Goal: Task Accomplishment & Management: Complete application form

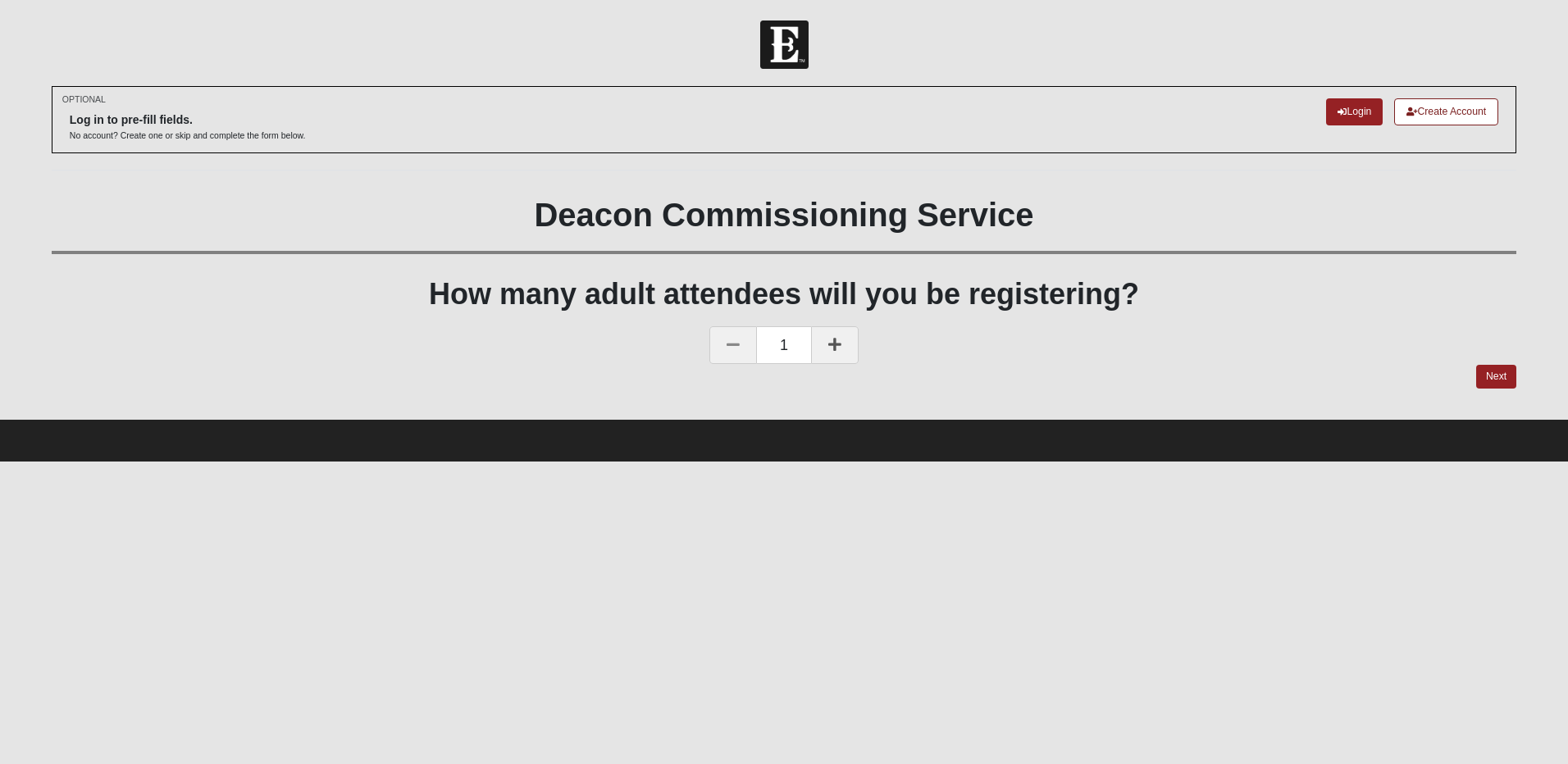
click at [842, 348] on link at bounding box center [834, 344] width 47 height 37
click at [1487, 368] on link "Next" at bounding box center [1496, 377] width 40 height 24
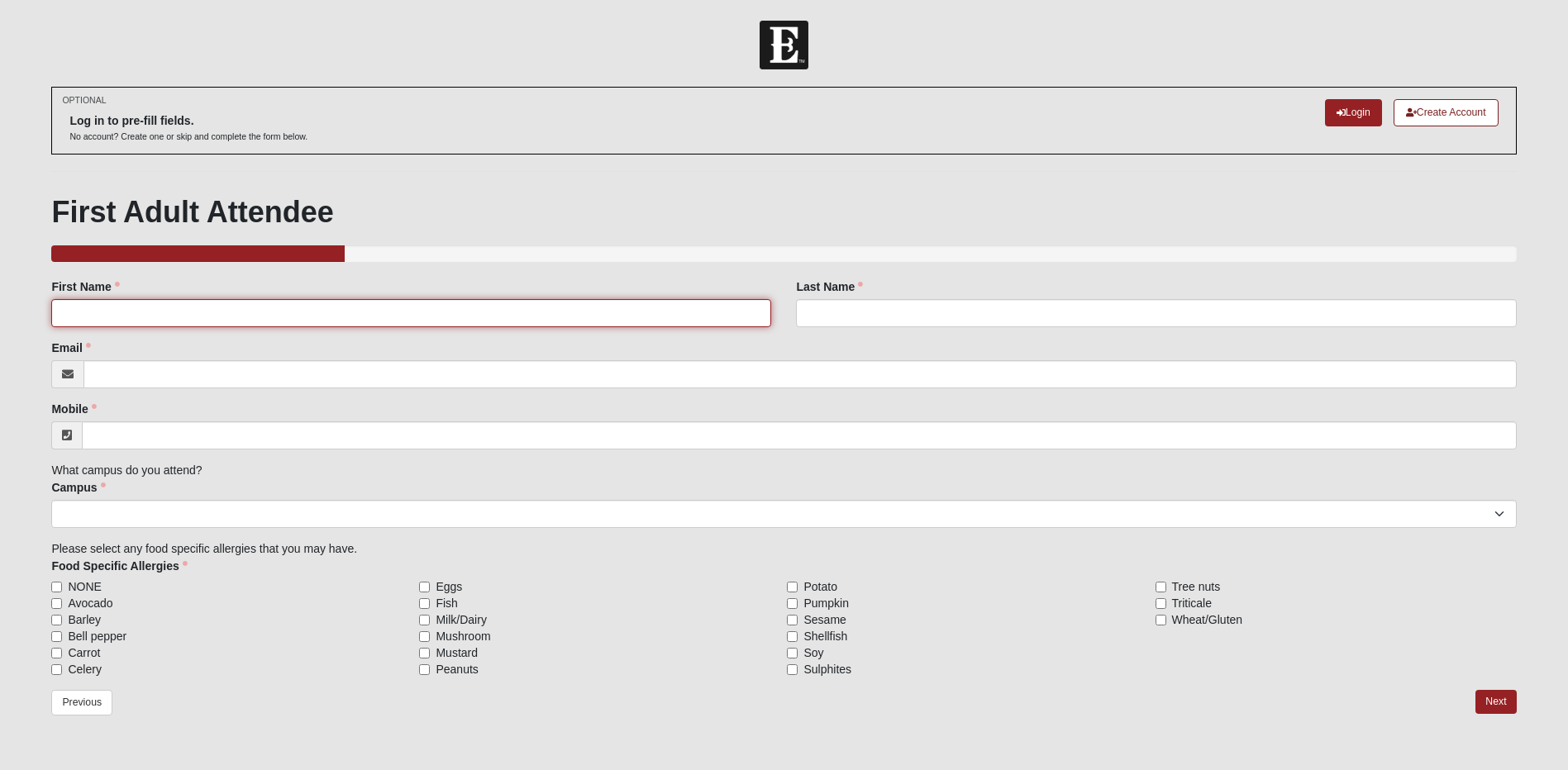
click at [115, 319] on input "First Name" at bounding box center [411, 313] width 720 height 28
type input "[PERSON_NAME]"
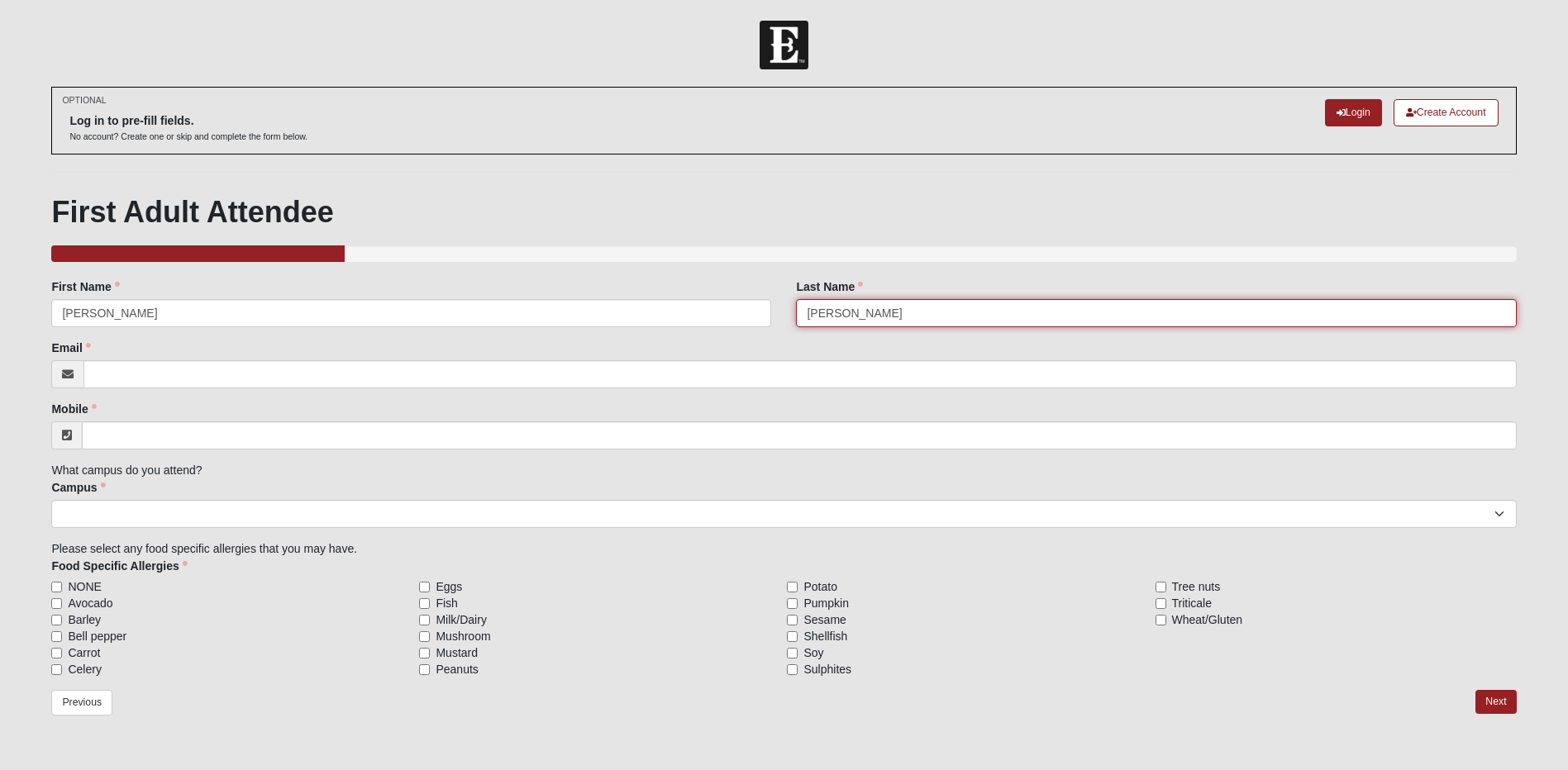
type input "[PERSON_NAME]"
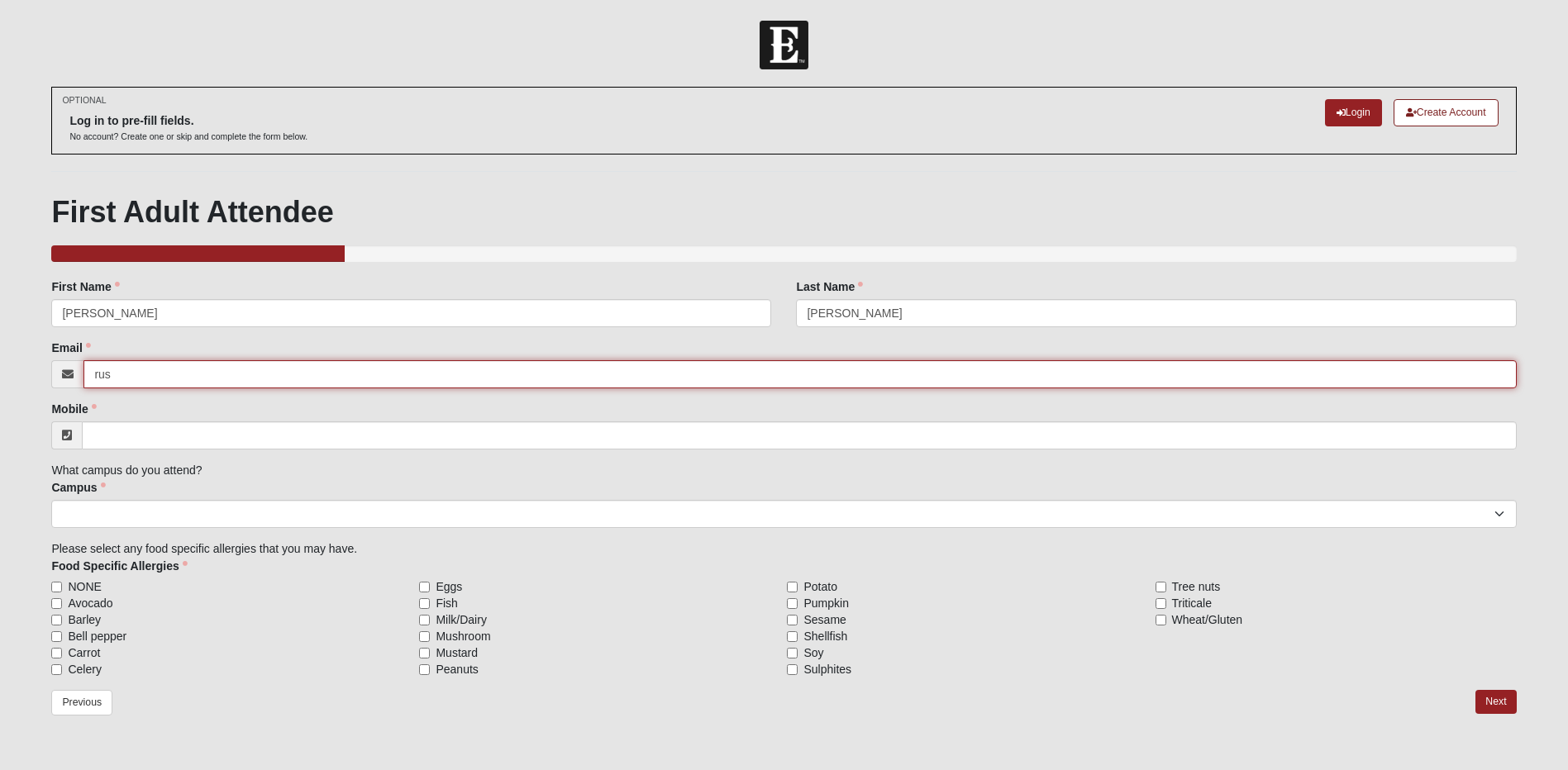
type input "[PERSON_NAME][EMAIL_ADDRESS][PERSON_NAME][DOMAIN_NAME]"
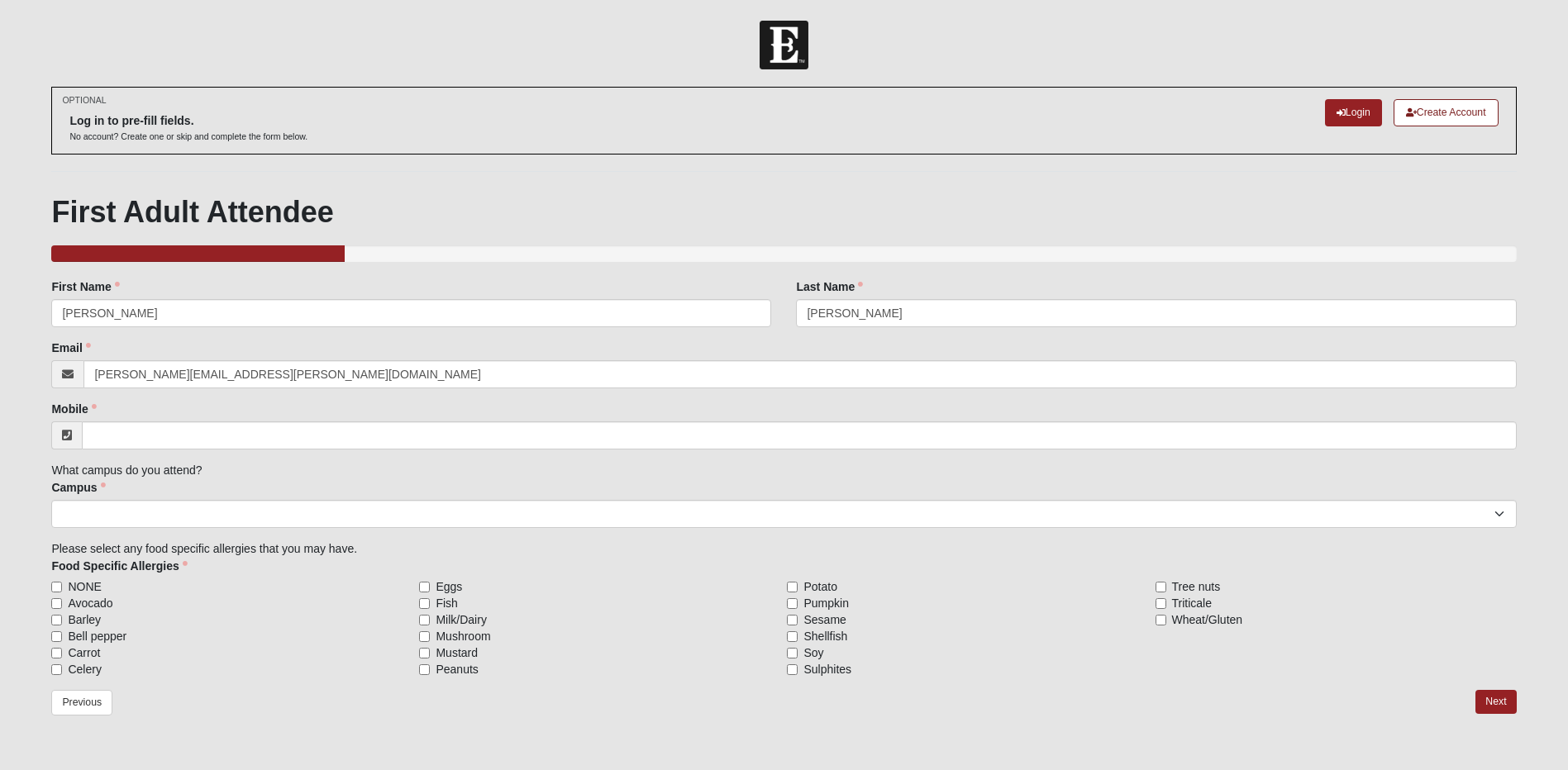
type input "[PHONE_NUMBER]"
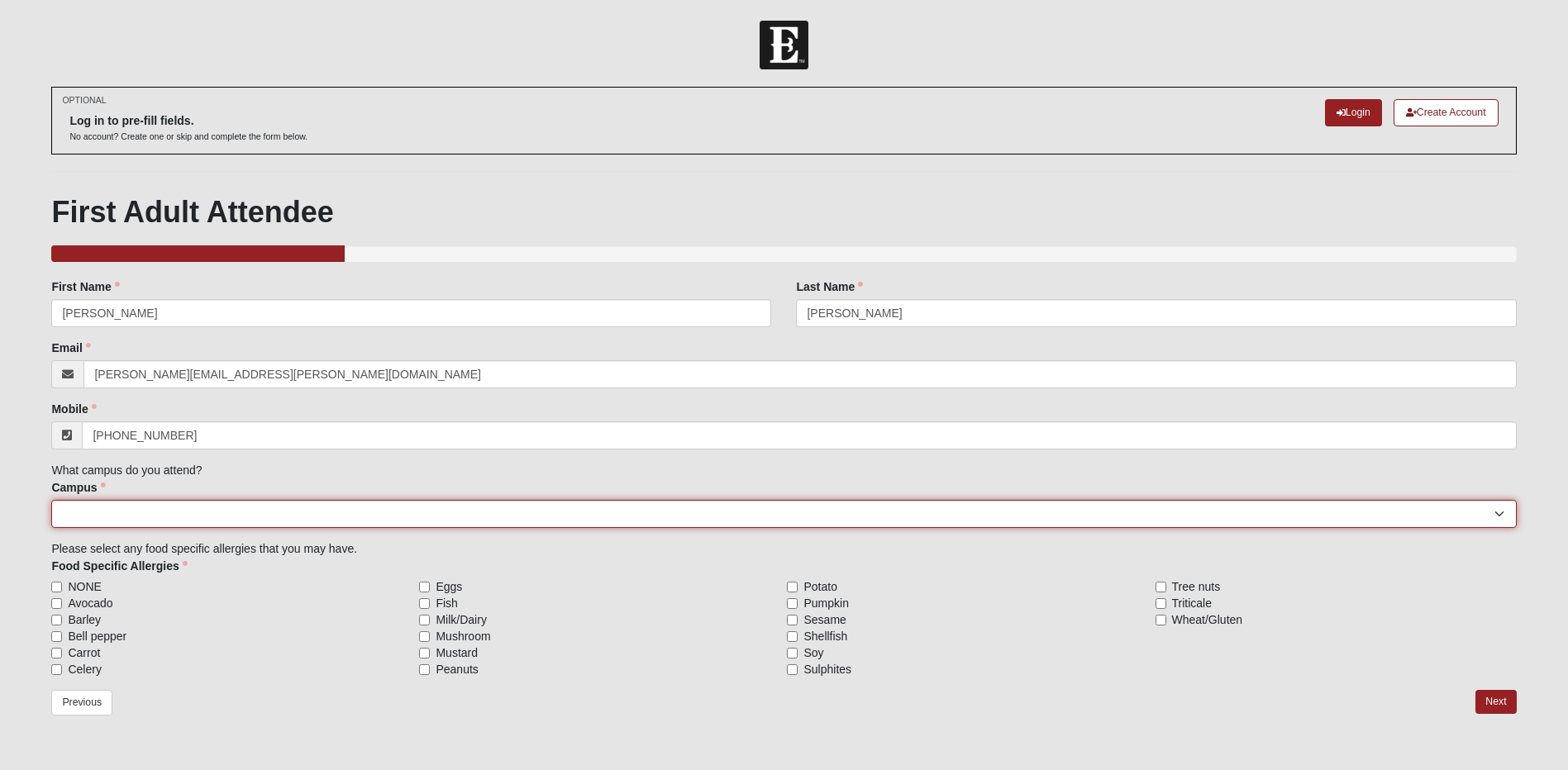
click at [128, 525] on select "[GEOGRAPHIC_DATA] [GEOGRAPHIC_DATA] (Coming Soon) Eleven22 Online [PERSON_NAME]…" at bounding box center [783, 513] width 1464 height 28
select select "5"
click at [51, 500] on select "[GEOGRAPHIC_DATA] [GEOGRAPHIC_DATA] (Coming Soon) Eleven22 Online [PERSON_NAME]…" at bounding box center [783, 513] width 1464 height 28
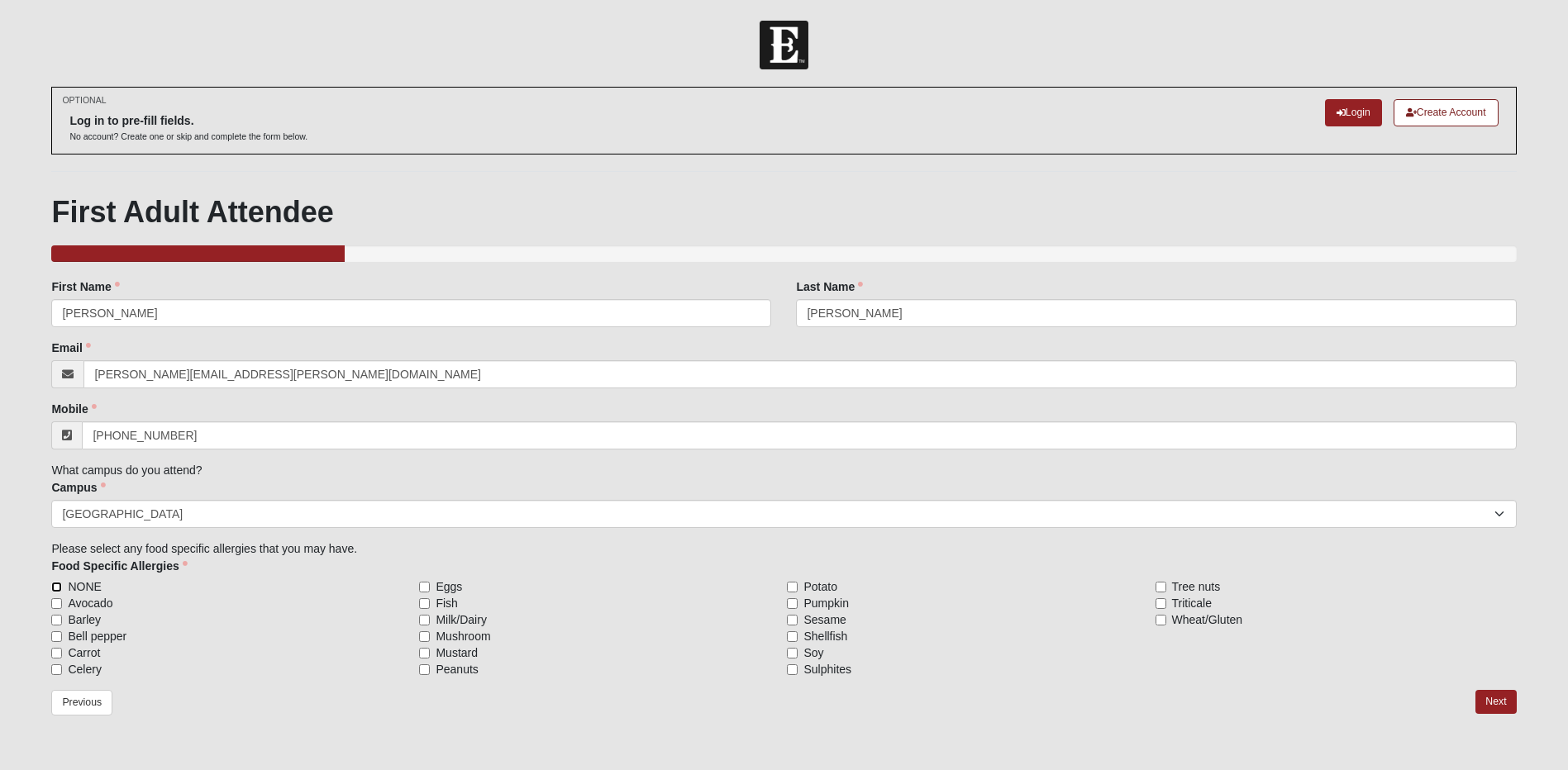
click at [55, 585] on input "NONE" at bounding box center [56, 586] width 11 height 11
checkbox input "true"
click at [1497, 699] on link "Next" at bounding box center [1495, 701] width 41 height 24
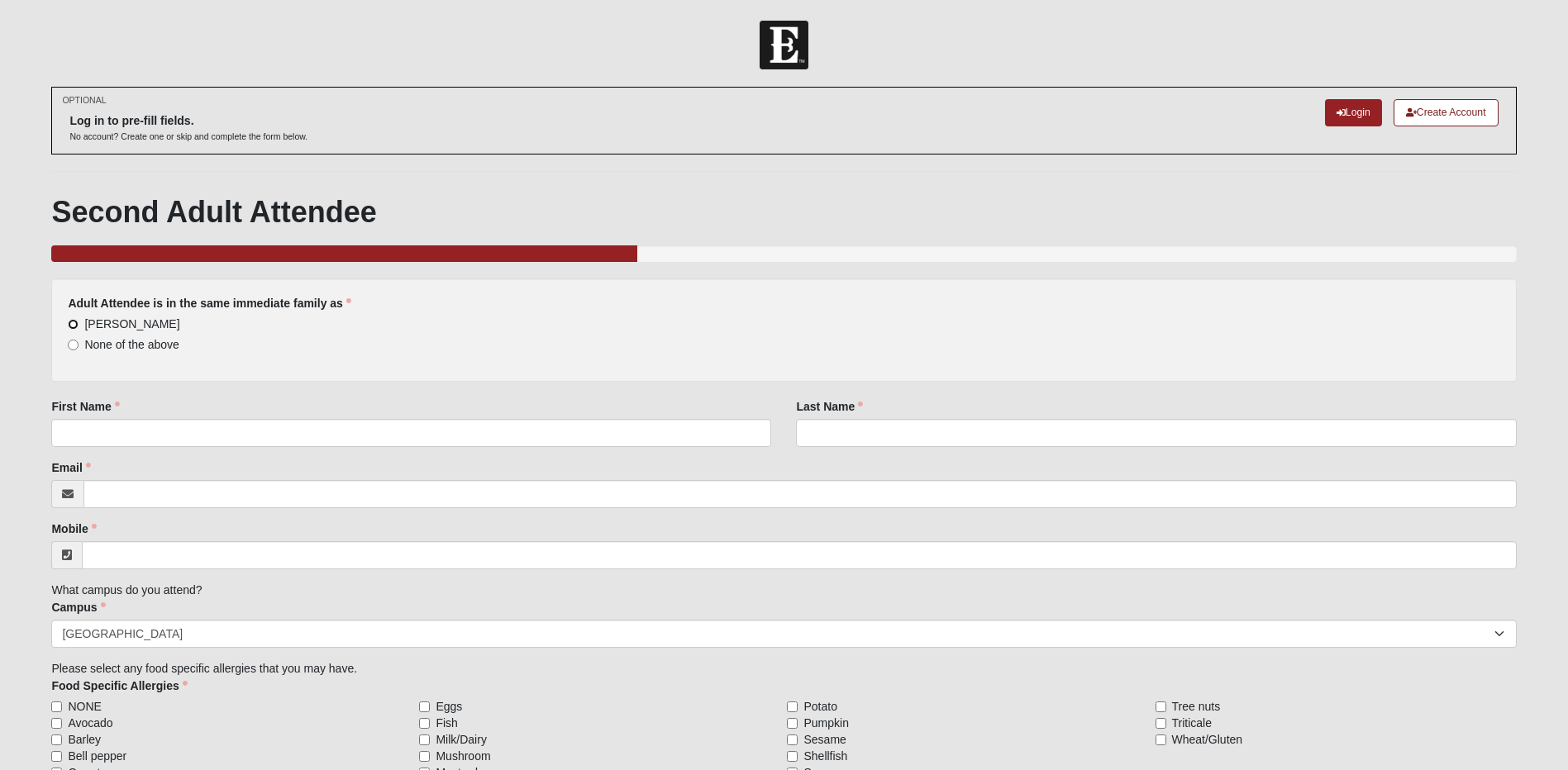
click at [74, 323] on input "[PERSON_NAME]" at bounding box center [73, 323] width 11 height 11
radio input "true"
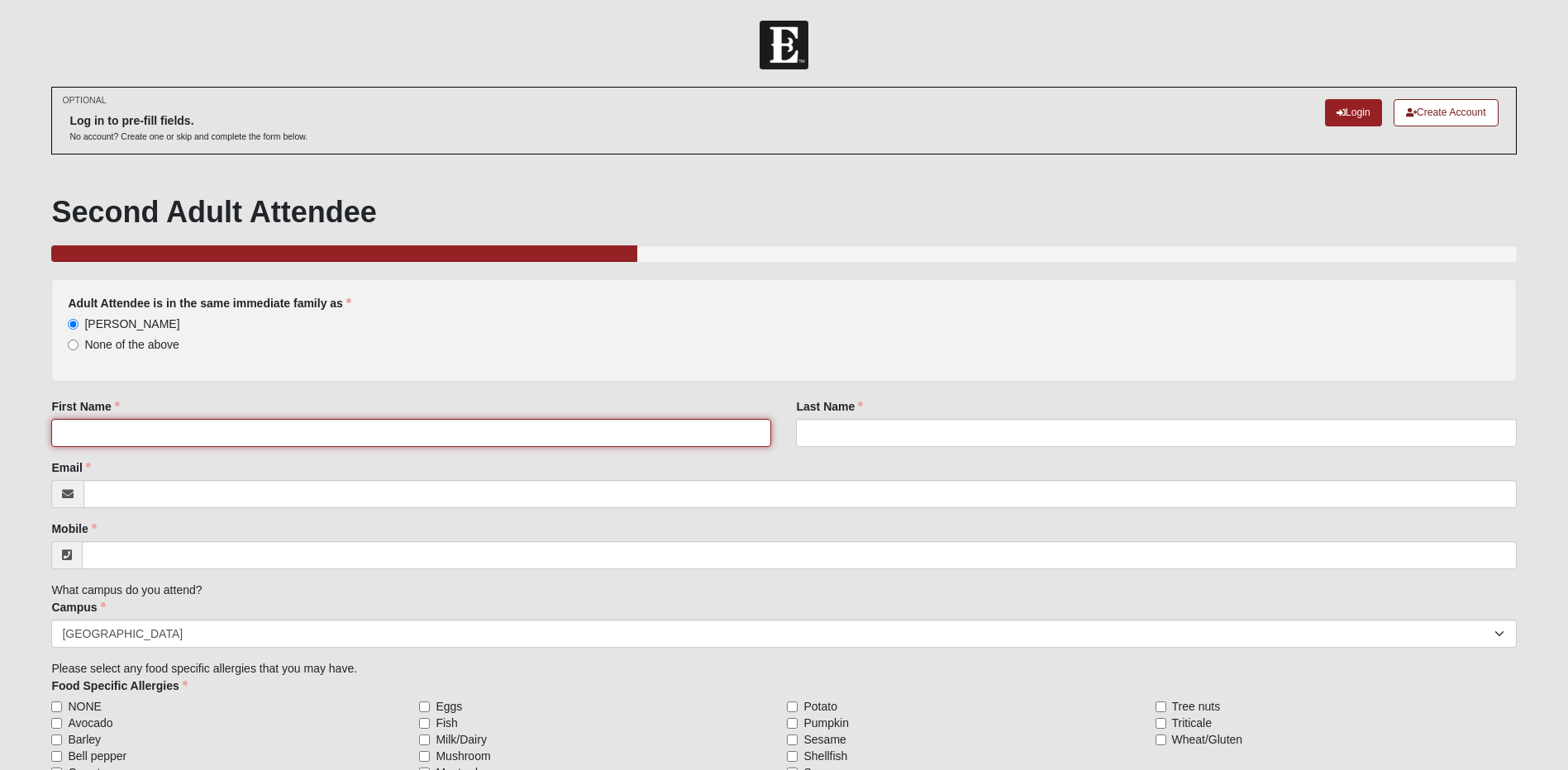
click at [81, 430] on input "First Name" at bounding box center [411, 432] width 720 height 28
type input "[PERSON_NAME]"
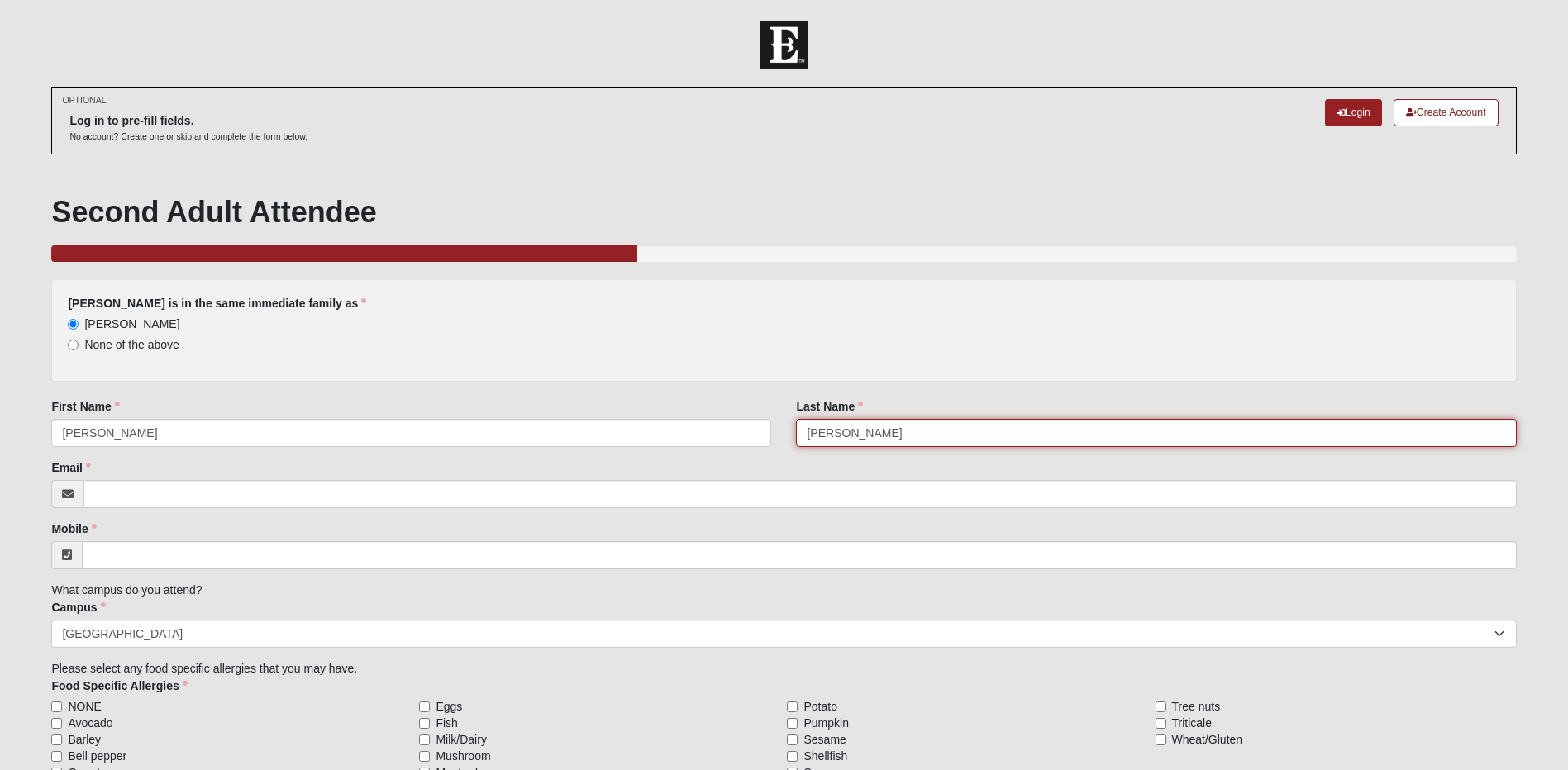
type input "[PERSON_NAME]"
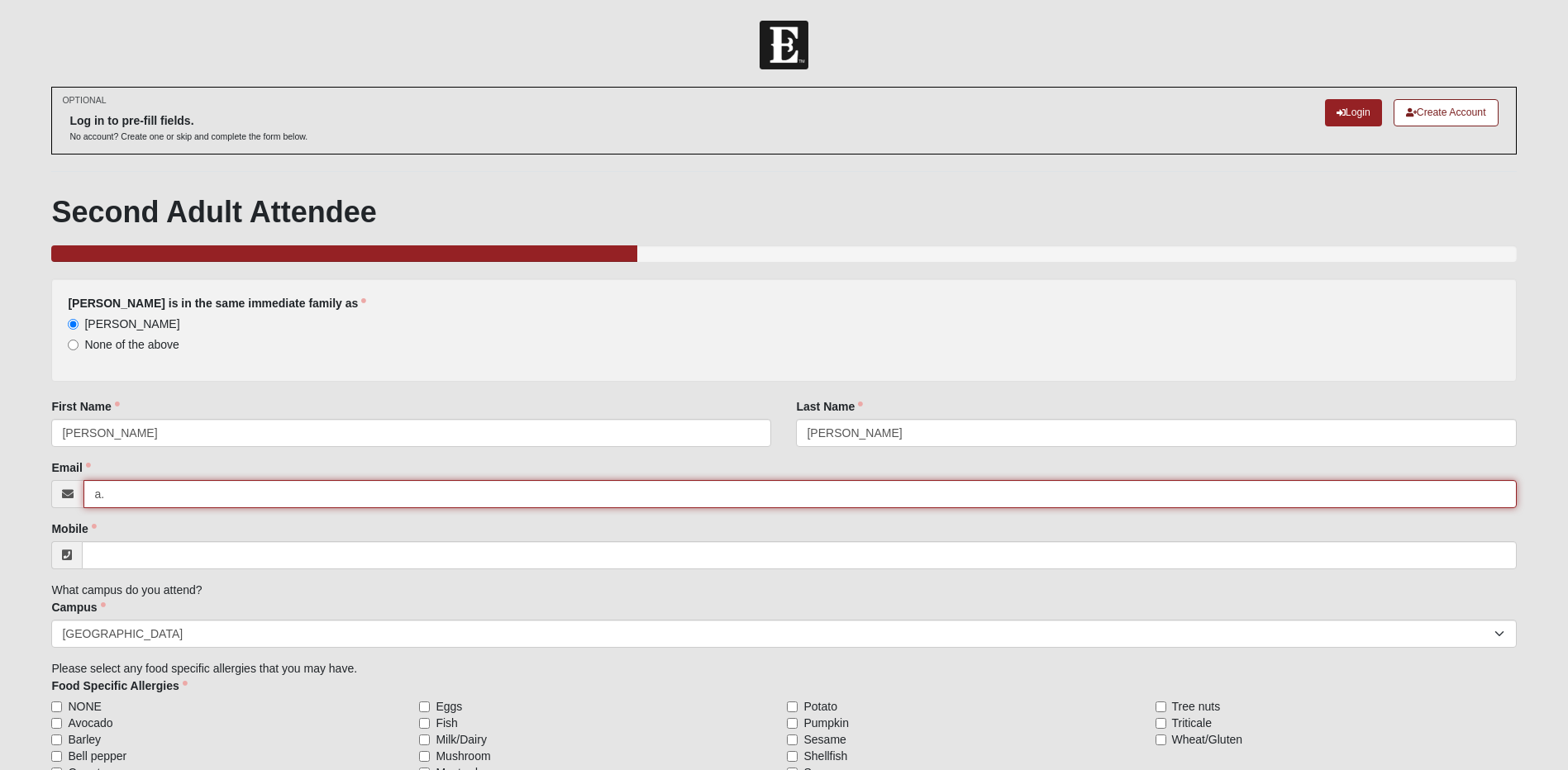
type input "[PERSON_NAME][EMAIL_ADDRESS][DOMAIN_NAME]"
type input "[PHONE_NUMBER]"
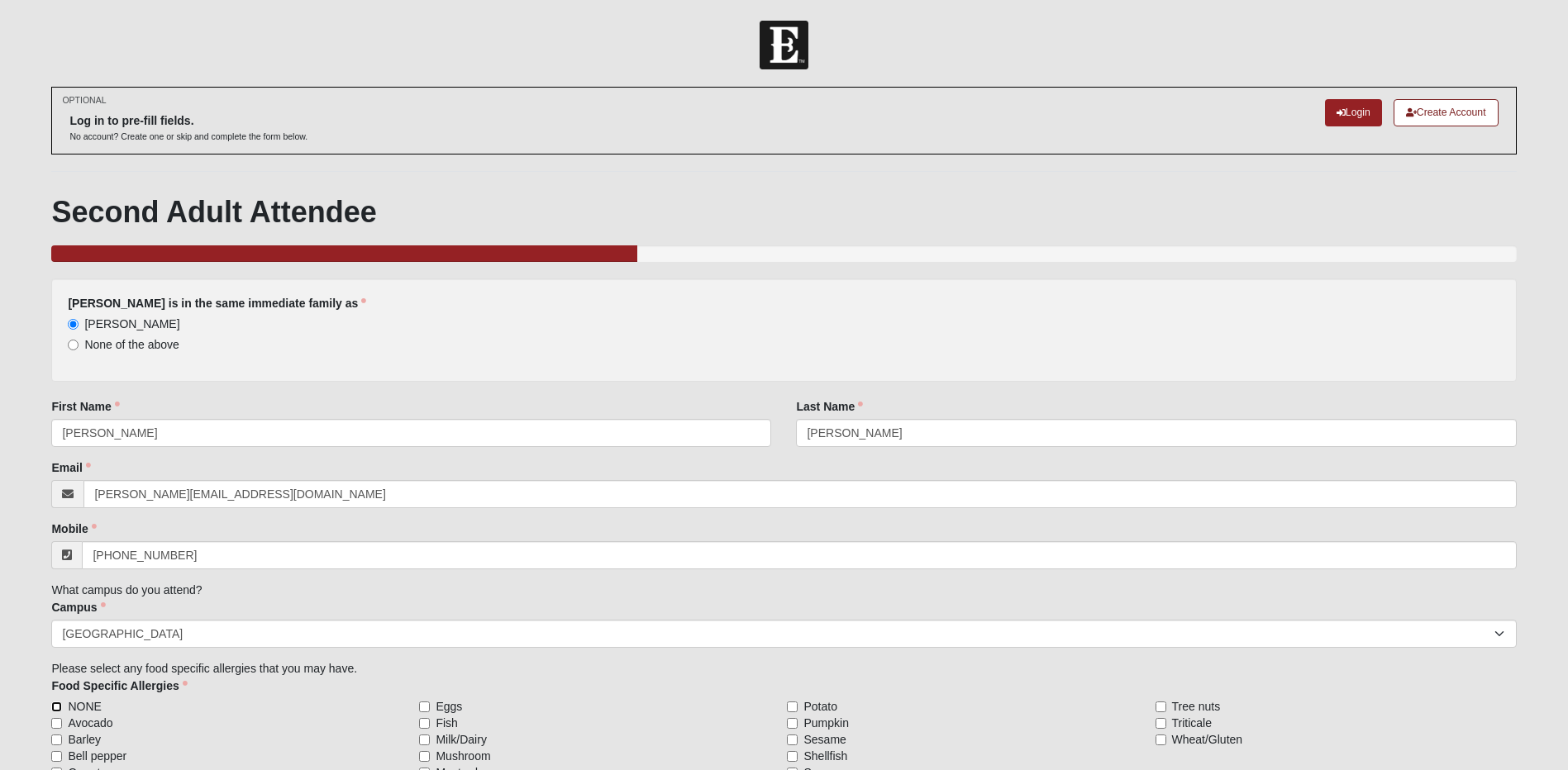
click at [58, 704] on input "NONE" at bounding box center [56, 706] width 11 height 11
checkbox input "true"
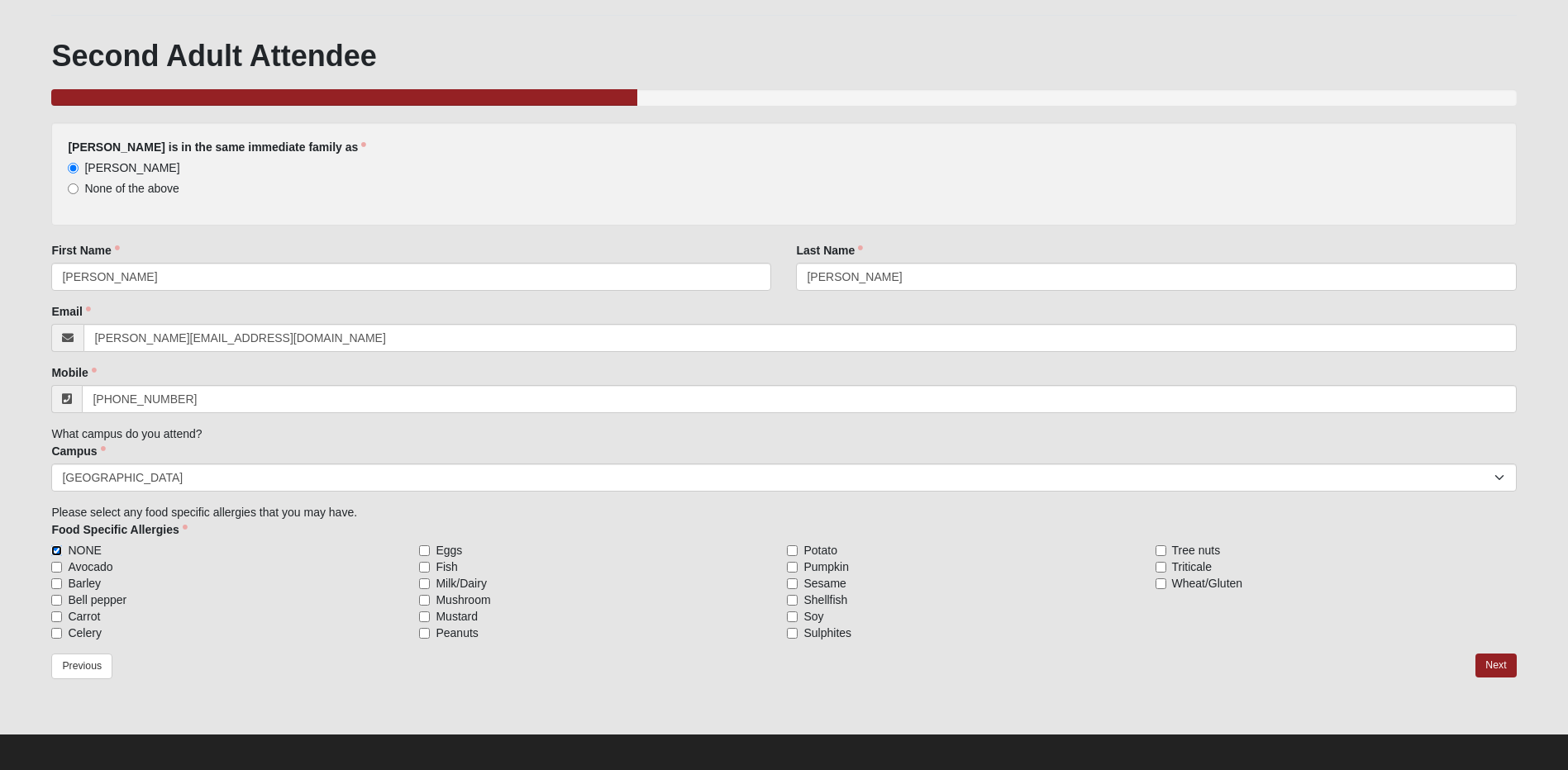
scroll to position [163, 0]
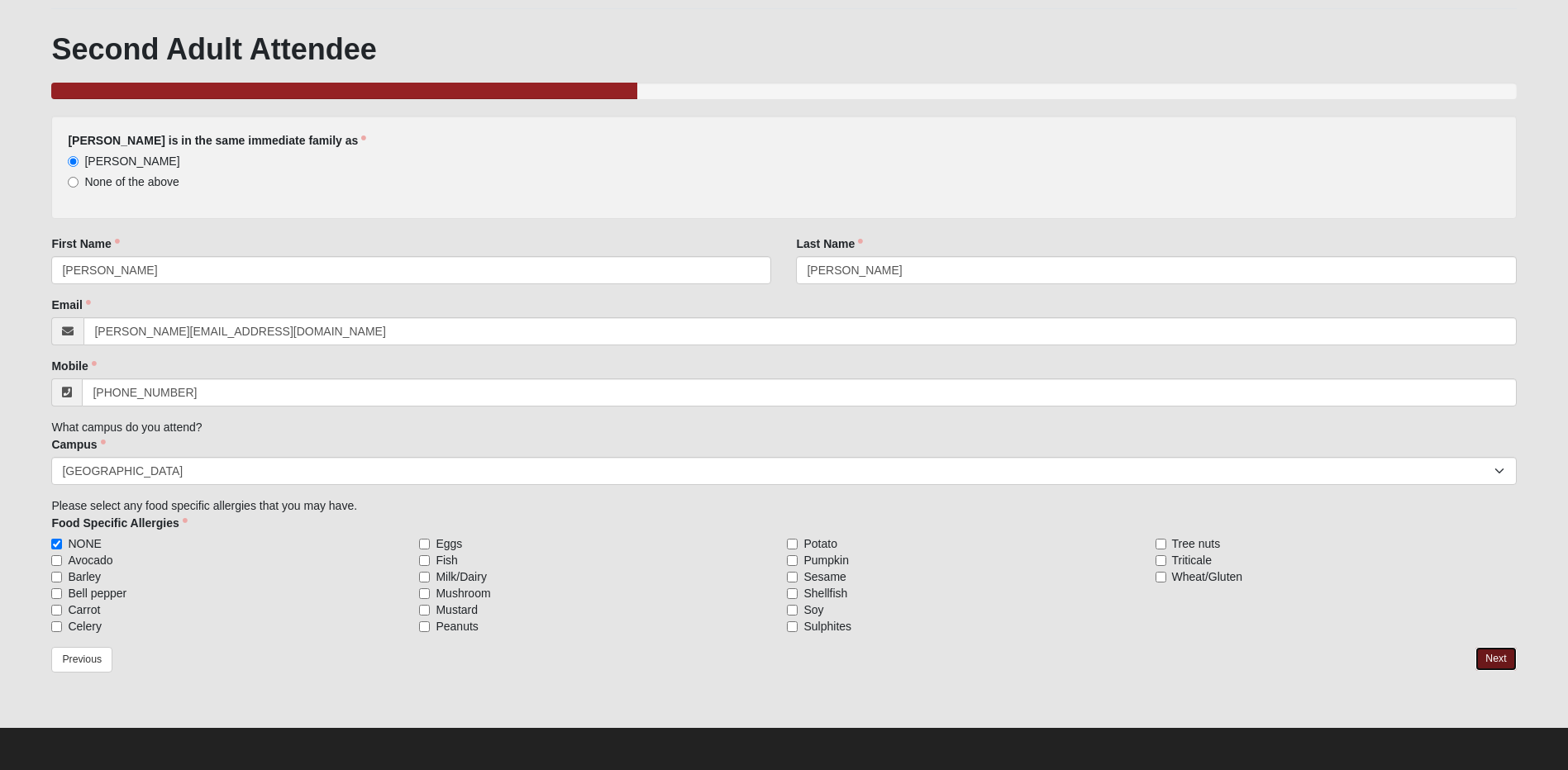
click at [1495, 661] on link "Next" at bounding box center [1495, 659] width 41 height 24
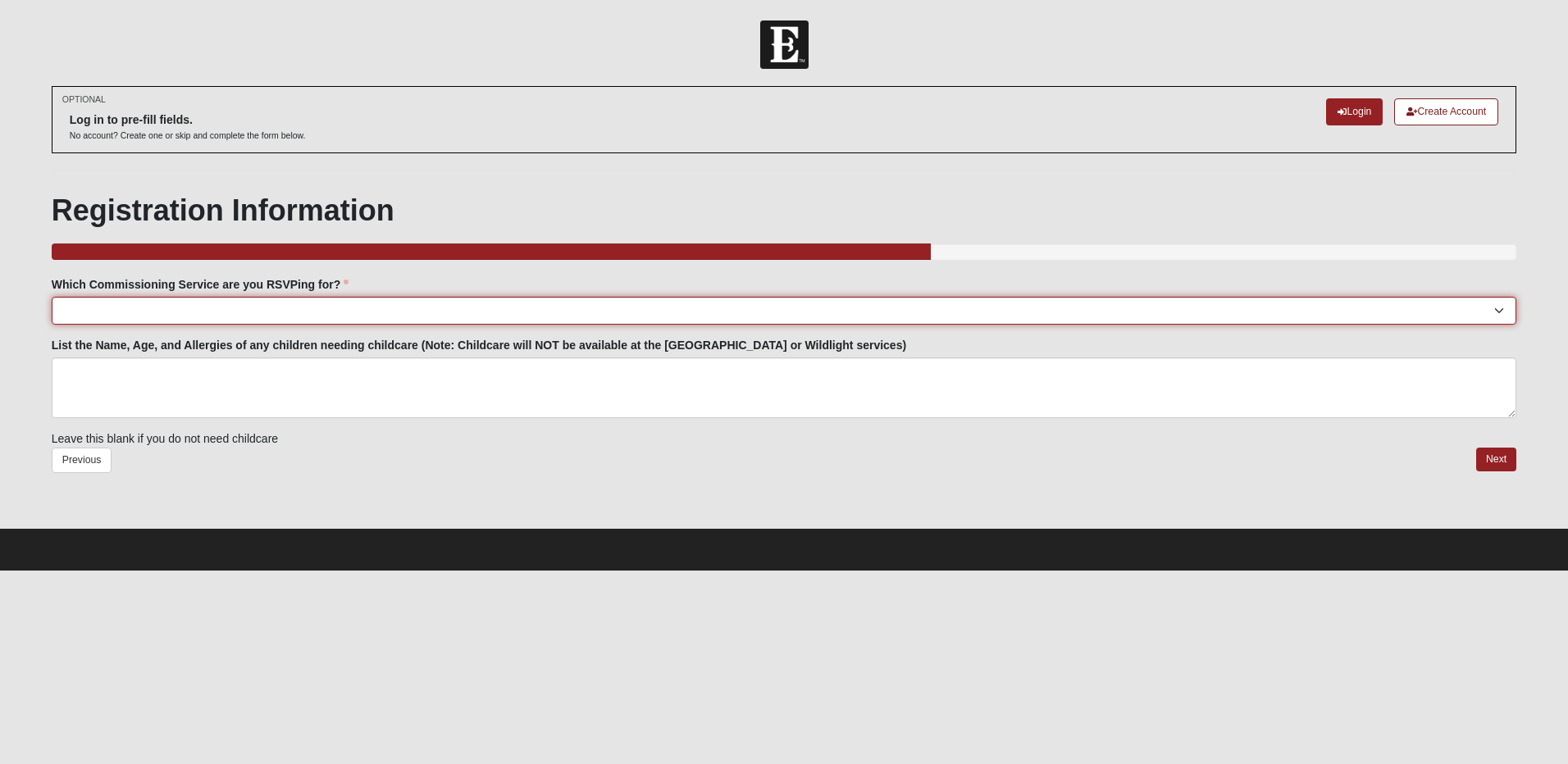
click at [92, 312] on select "[GEOGRAPHIC_DATA]: [DATE] 6:00pm | [GEOGRAPHIC_DATA] ([STREET_ADDRESS]) [GEOGRA…" at bounding box center [784, 310] width 1464 height 28
select select "[GEOGRAPHIC_DATA]: [DATE] 5:00pm | [GEOGRAPHIC_DATA]"
click at [52, 297] on select "[GEOGRAPHIC_DATA]: [DATE] 6:00pm | [GEOGRAPHIC_DATA] ([STREET_ADDRESS]) [GEOGRA…" at bounding box center [784, 310] width 1464 height 28
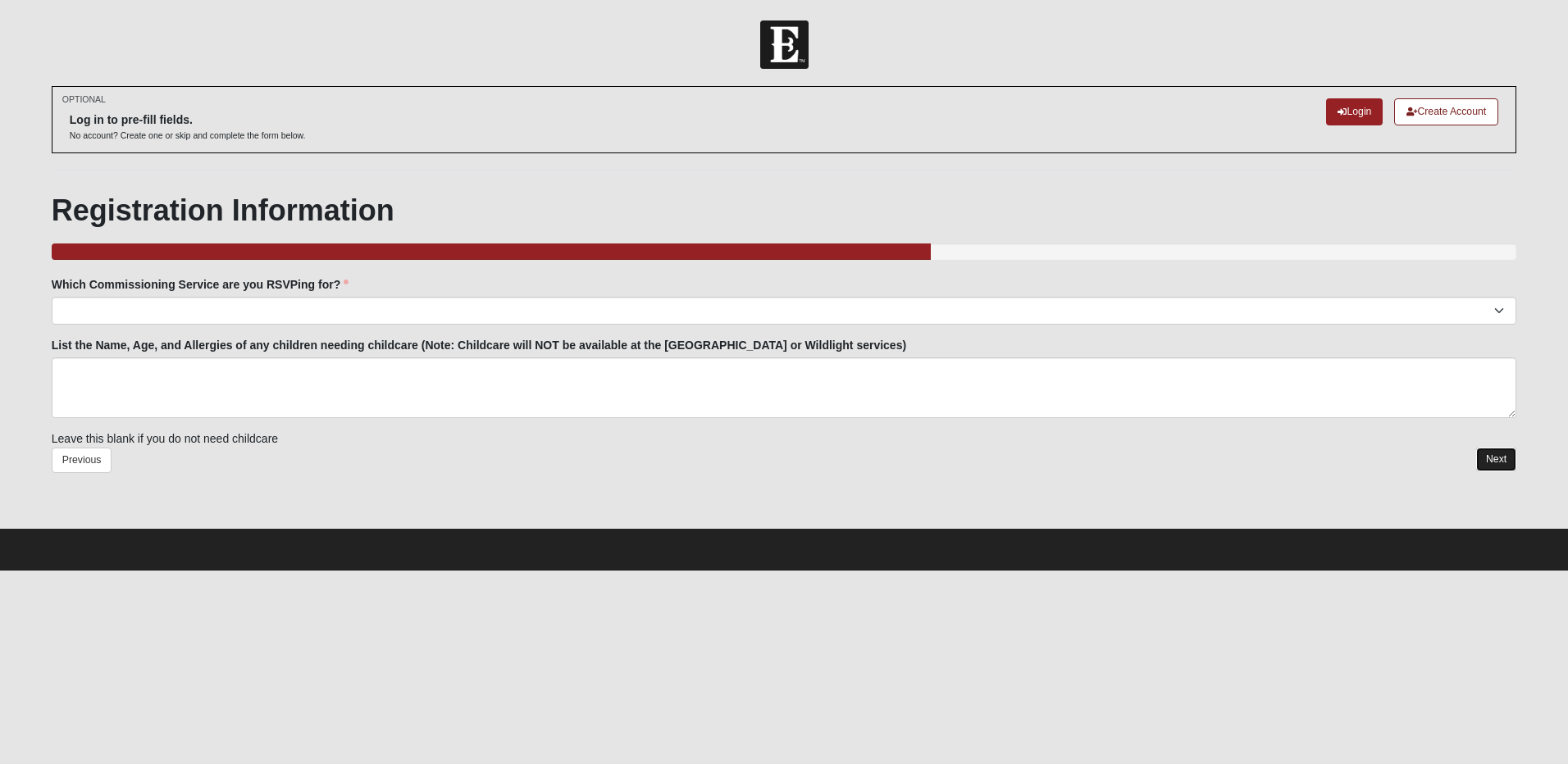
click at [1490, 454] on link "Next" at bounding box center [1496, 459] width 40 height 24
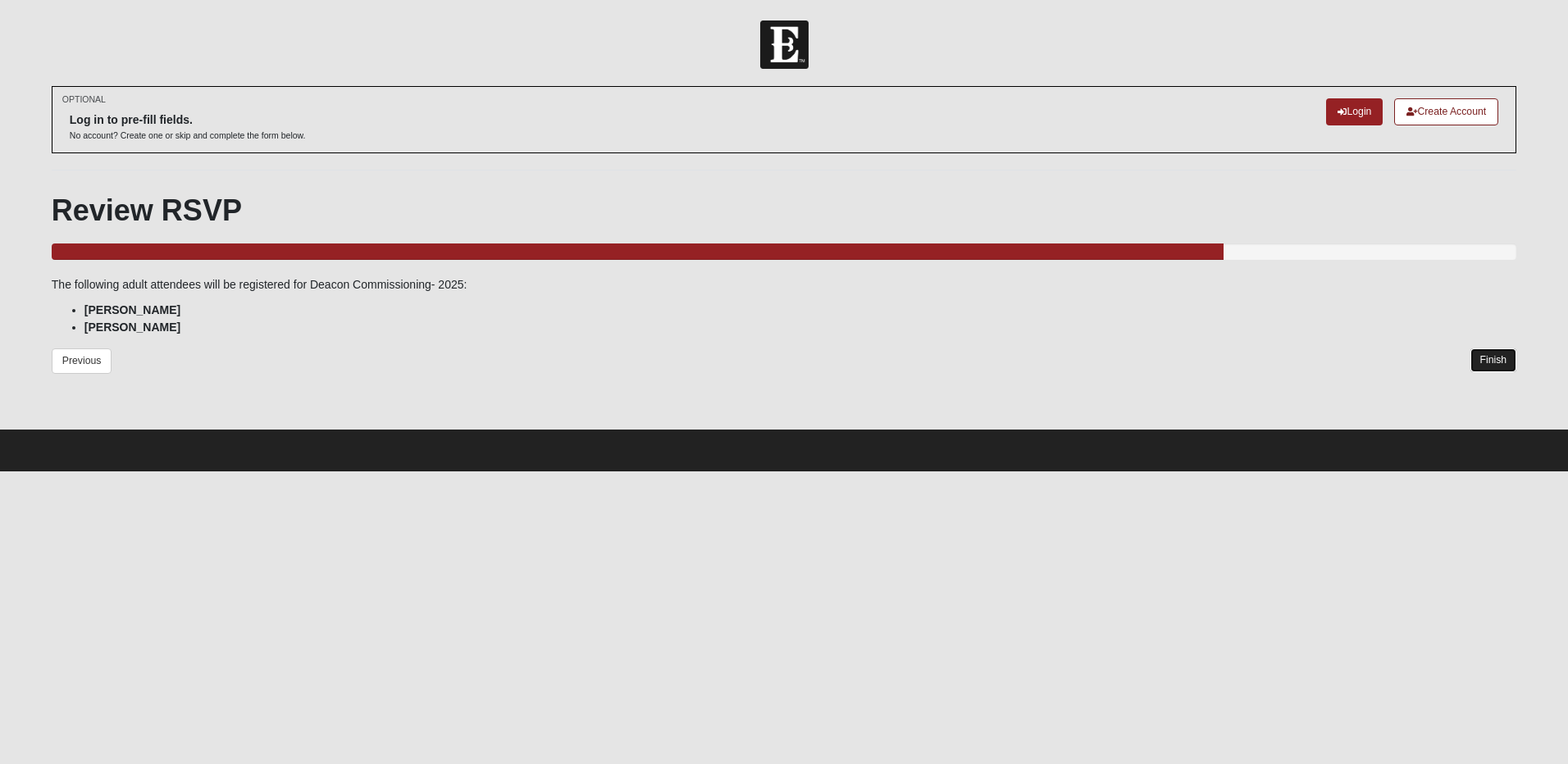
click at [1489, 359] on link "Finish" at bounding box center [1493, 359] width 47 height 24
